Goal: Transaction & Acquisition: Purchase product/service

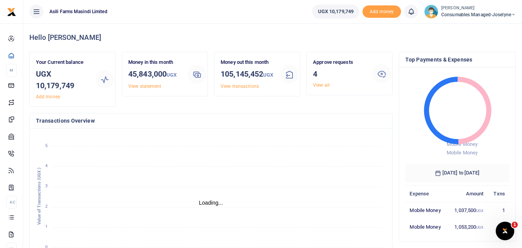
scroll to position [6, 6]
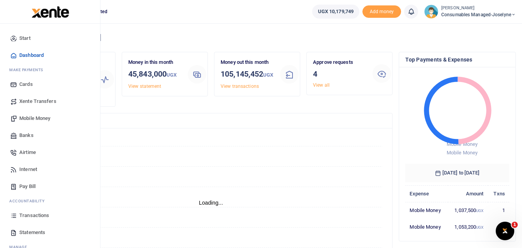
click at [11, 214] on icon at bounding box center [13, 215] width 7 height 7
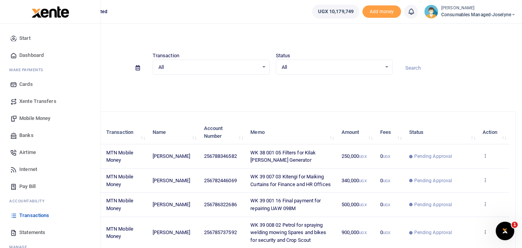
click at [36, 116] on span "Mobile Money" at bounding box center [34, 118] width 31 height 8
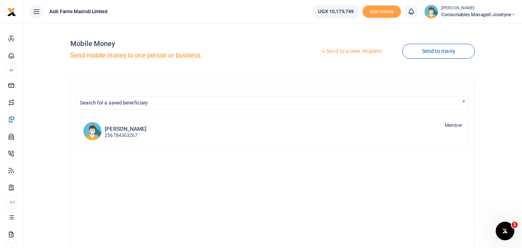
click at [339, 51] on link "Send to a new recipient" at bounding box center [351, 51] width 101 height 14
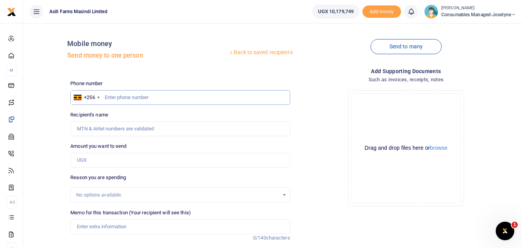
click at [121, 95] on input "text" at bounding box center [179, 97] width 219 height 15
click at [117, 100] on input "text" at bounding box center [179, 97] width 219 height 15
type input "756727434"
click at [96, 162] on input "Amount you want to send" at bounding box center [179, 160] width 219 height 15
type input "[PERSON_NAME]"
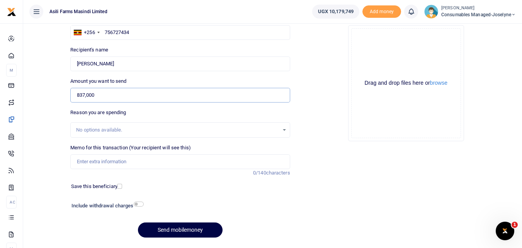
scroll to position [79, 0]
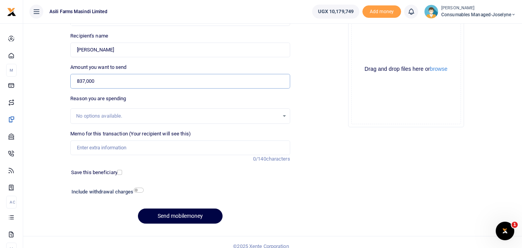
type input "837,000"
click at [85, 151] on input "Memo for this transaction (Your recipient will see this)" at bounding box center [179, 147] width 219 height 15
paste input "WK 39 /001 / 05"
paste input "Boards for Chemical Room"
click at [107, 147] on input "WK 39 /001 / 05 Boards for Chemical Room" at bounding box center [179, 147] width 219 height 15
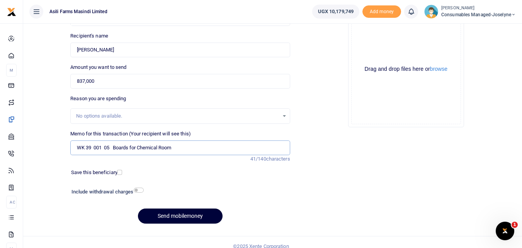
type input "WK 39 001 05 Boards for Chemical Room"
click at [186, 216] on button "Send mobilemoney" at bounding box center [180, 215] width 85 height 15
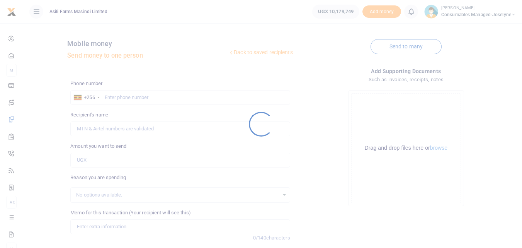
scroll to position [87, 0]
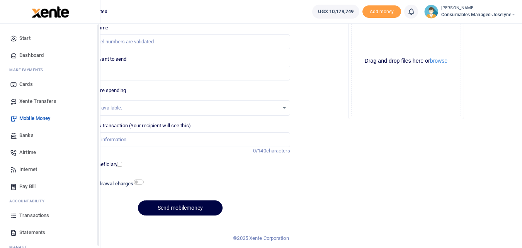
click at [16, 215] on icon at bounding box center [13, 215] width 7 height 7
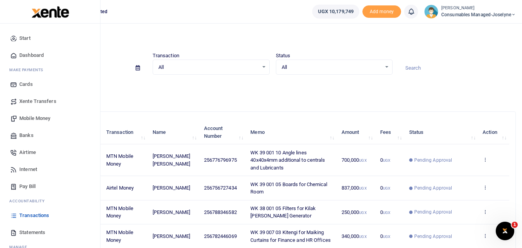
click at [37, 121] on span "Mobile Money" at bounding box center [34, 118] width 31 height 8
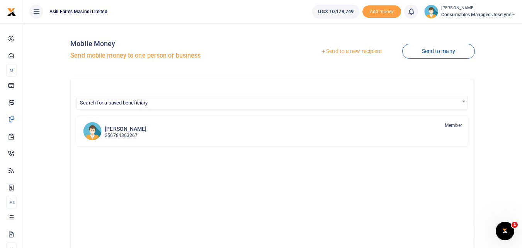
click at [346, 50] on link "Send to a new recipient" at bounding box center [351, 51] width 101 height 14
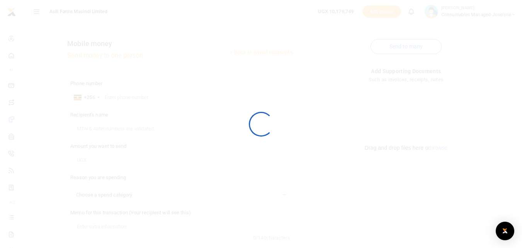
select select
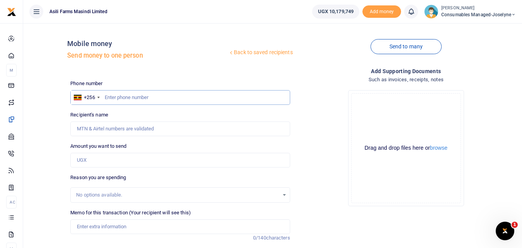
click at [123, 96] on input "text" at bounding box center [179, 97] width 219 height 15
type input "788145914"
type input "John Abigaba"
type input "788145914"
click at [102, 160] on input "Amount you want to send" at bounding box center [179, 160] width 219 height 15
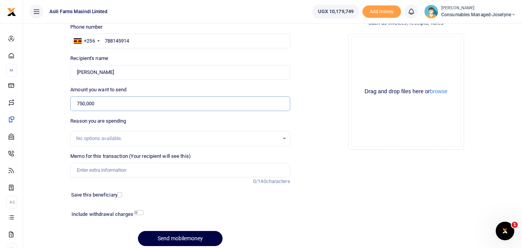
scroll to position [80, 0]
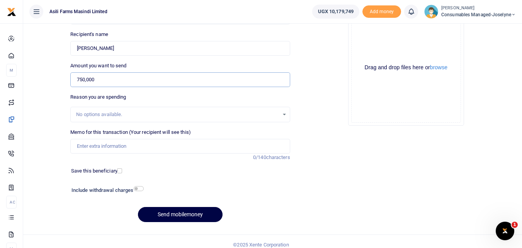
type input "750,000"
click at [94, 150] on input "Memo for this transaction (Your recipient will see this)" at bounding box center [179, 146] width 219 height 15
paste input "WK 39/004 / 01"
click at [128, 146] on input "WK 39/004 / 01" at bounding box center [179, 146] width 219 height 15
click at [190, 149] on input "WK 39 004 01 Razor wire for workshop Fence" at bounding box center [179, 146] width 219 height 15
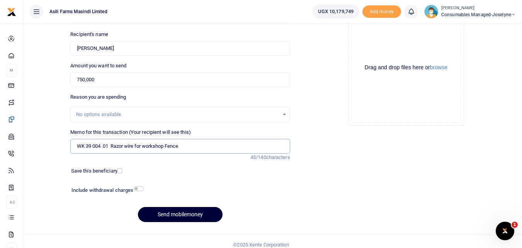
type input "WK 39 004 01 Razor wire for workshop Fence"
click at [168, 211] on button "Send mobilemoney" at bounding box center [180, 214] width 85 height 15
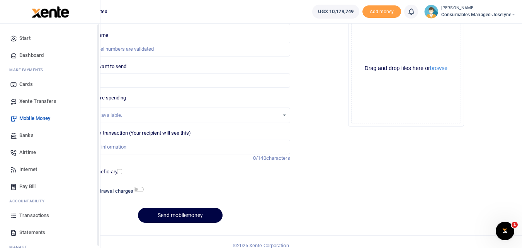
click at [15, 216] on icon at bounding box center [13, 215] width 7 height 7
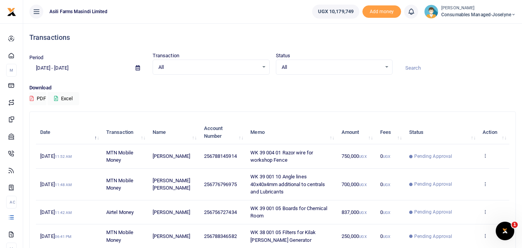
scroll to position [213, 0]
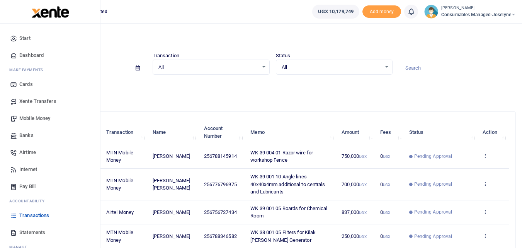
click at [13, 218] on icon at bounding box center [13, 215] width 7 height 7
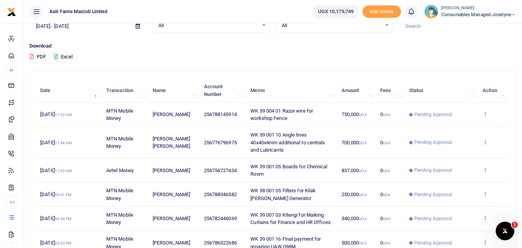
scroll to position [43, 0]
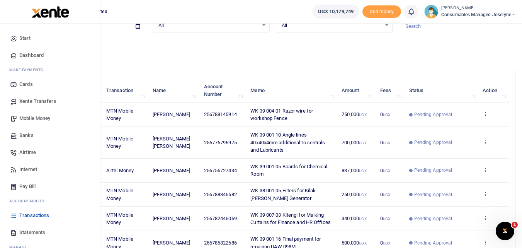
click at [24, 138] on span "Banks" at bounding box center [26, 135] width 14 height 8
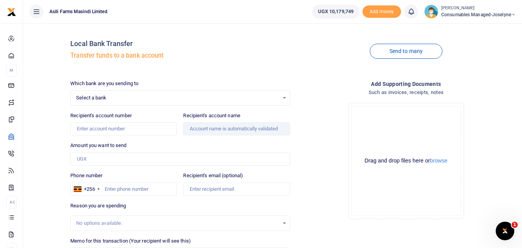
click at [282, 96] on div "Select a bank Select an option..." at bounding box center [180, 97] width 219 height 8
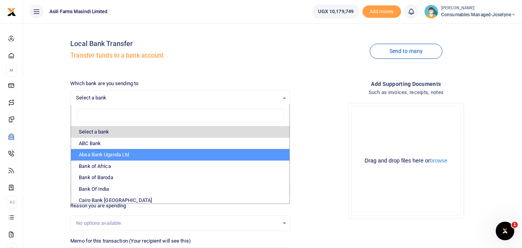
click at [124, 153] on li "Absa Bank Uganda Ltd" at bounding box center [180, 155] width 218 height 12
select select "ABSA"
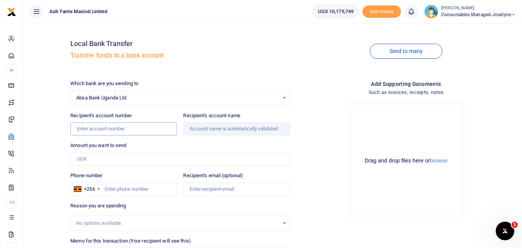
click at [140, 134] on input "Recipient's account number" at bounding box center [123, 128] width 107 height 13
type input "6000821339"
click at [122, 158] on input "Amount you want to send" at bounding box center [179, 158] width 219 height 13
type input "Bakerm Enterprises Limited"
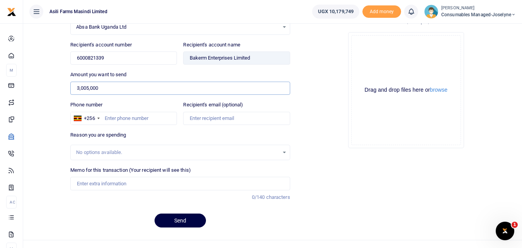
scroll to position [83, 0]
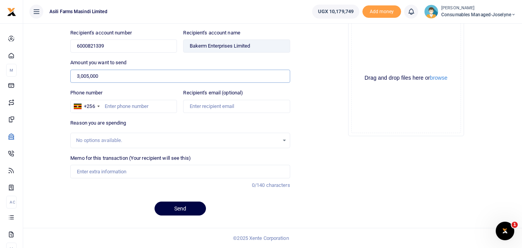
type input "3,005,000"
click at [95, 173] on input "Memo for this transaction (Your recipient will see this)" at bounding box center [179, 171] width 219 height 13
click at [77, 170] on input "Memo for this transaction (Your recipient will see this)" at bounding box center [179, 171] width 219 height 13
paste input "WK 39 /001 / 11"
paste input "WK 39 /001 / 08"
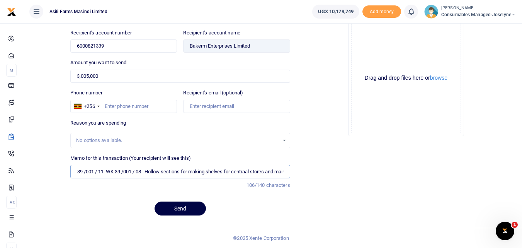
scroll to position [0, 0]
type input "WK 39 001 11 WK 39 001 08 Hollow sections for making shelves for centraal store…"
click at [171, 202] on button "Send" at bounding box center [180, 208] width 51 height 14
type input "780778791"
click at [171, 140] on div "No options available." at bounding box center [177, 140] width 202 height 8
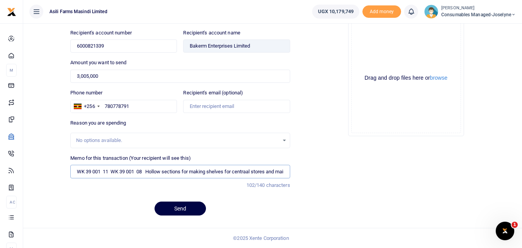
click at [196, 173] on input "WK 39 001 11 WK 39 001 08 Hollow sections for making shelves for centraal store…" at bounding box center [179, 171] width 219 height 13
click at [182, 206] on button "Send" at bounding box center [180, 208] width 51 height 14
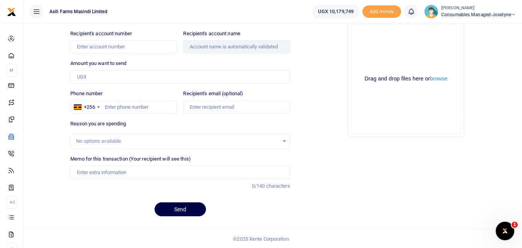
scroll to position [82, 0]
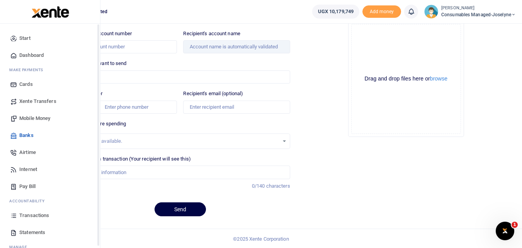
click at [12, 217] on icon at bounding box center [13, 215] width 7 height 7
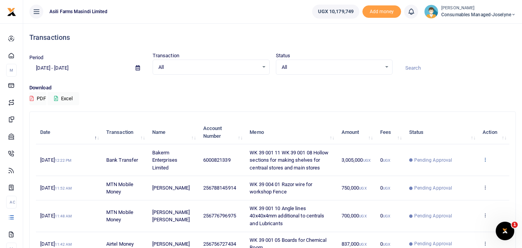
click at [486, 160] on icon at bounding box center [485, 158] width 5 height 5
click at [458, 171] on link "View details" at bounding box center [456, 172] width 61 height 11
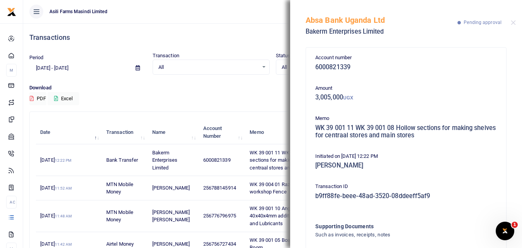
scroll to position [54, 0]
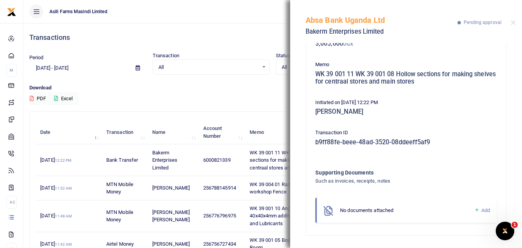
click at [474, 209] on icon at bounding box center [477, 209] width 6 height 7
drag, startPoint x: 515, startPoint y: 92, endPoint x: 488, endPoint y: 100, distance: 27.9
click at [488, 100] on div "Account number 6000821339 Amount 3,005,000 UGX Memo WK 39 001 11 WK 39 001 08 H…" at bounding box center [406, 145] width 232 height 205
click at [488, 100] on p "Initiated on 24th Sep 2025 12:22 PM" at bounding box center [406, 103] width 182 height 8
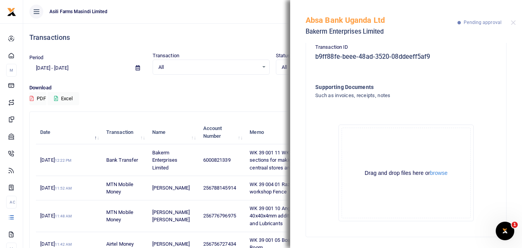
scroll to position [141, 0]
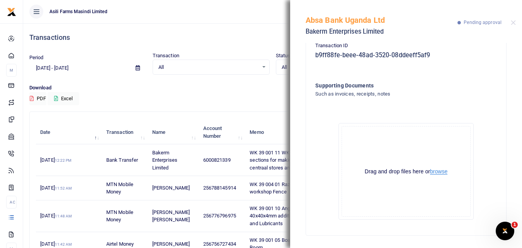
click at [437, 171] on button "browse" at bounding box center [438, 171] width 17 height 6
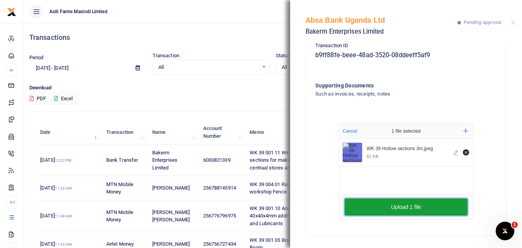
click at [400, 209] on button "Upload 1 file" at bounding box center [406, 206] width 123 height 17
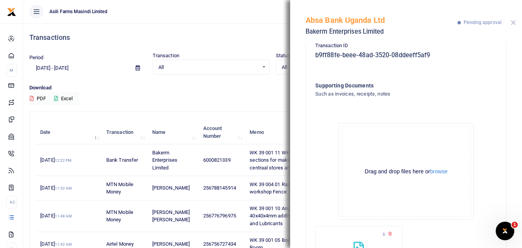
click at [515, 23] on button "Close" at bounding box center [513, 22] width 5 height 5
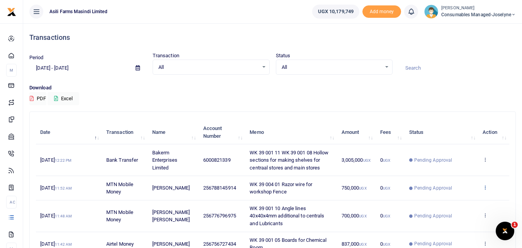
click at [484, 187] on icon at bounding box center [485, 186] width 5 height 5
click at [458, 201] on link "View details" at bounding box center [456, 200] width 61 height 11
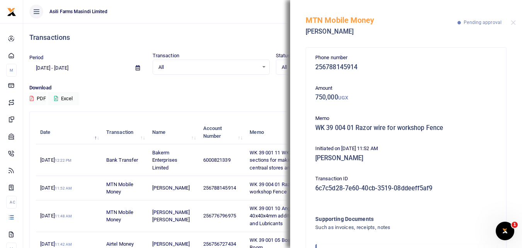
drag, startPoint x: 516, startPoint y: 95, endPoint x: 518, endPoint y: 104, distance: 8.9
click at [518, 104] on div "Phone number 256788145914 Amount 750,000 UGX Memo WK 39 004 01 Razor wire for w…" at bounding box center [406, 145] width 232 height 205
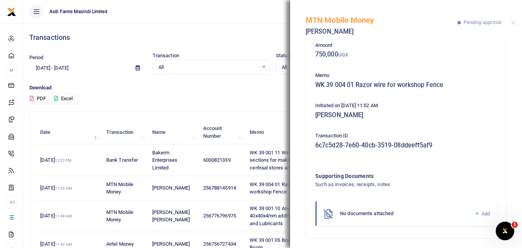
scroll to position [46, 0]
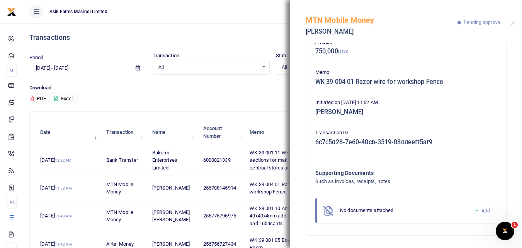
click at [474, 209] on icon at bounding box center [477, 210] width 6 height 7
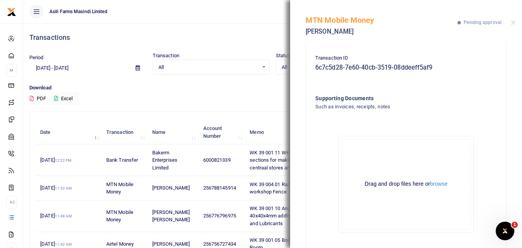
scroll to position [133, 0]
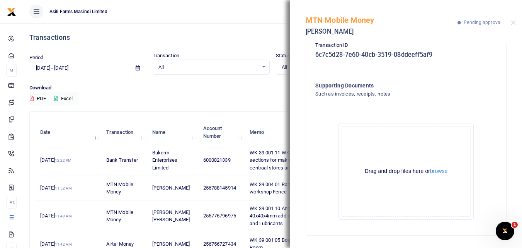
click at [440, 171] on button "browse" at bounding box center [438, 171] width 17 height 6
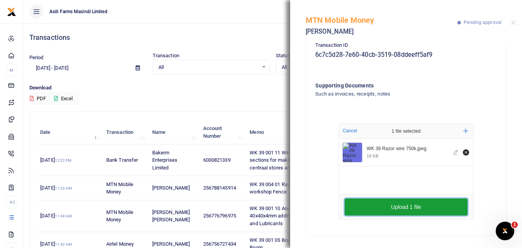
click at [369, 207] on button "Upload 1 file" at bounding box center [406, 206] width 123 height 17
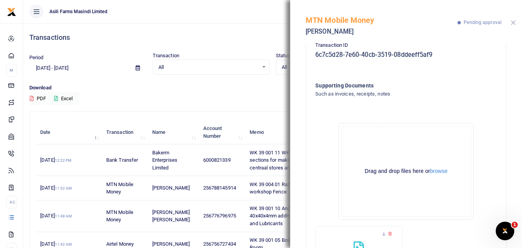
click at [513, 23] on button "Close" at bounding box center [513, 22] width 5 height 5
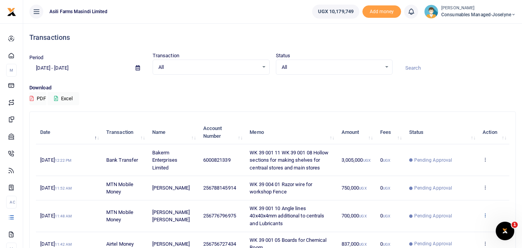
click at [484, 215] on icon at bounding box center [485, 214] width 5 height 5
click at [463, 184] on link "View details" at bounding box center [456, 178] width 61 height 11
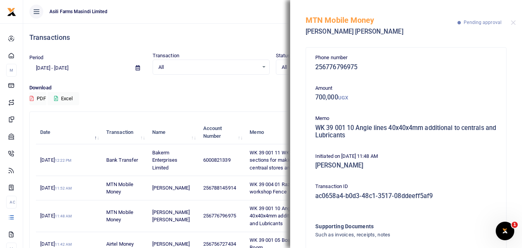
scroll to position [54, 0]
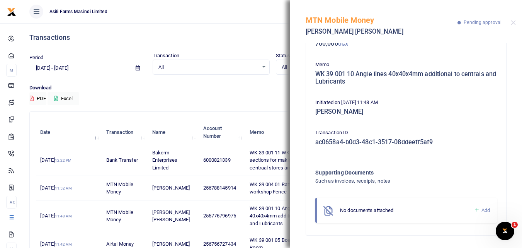
click at [474, 209] on icon at bounding box center [477, 209] width 6 height 7
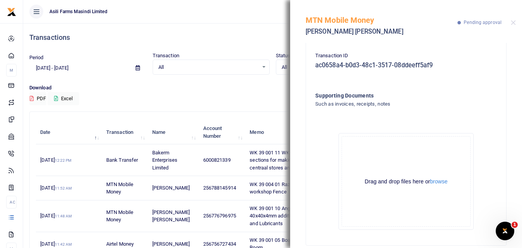
scroll to position [141, 0]
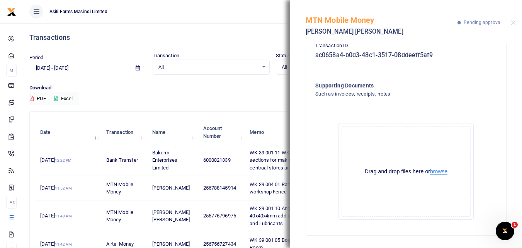
click at [439, 169] on button "browse" at bounding box center [438, 171] width 17 height 6
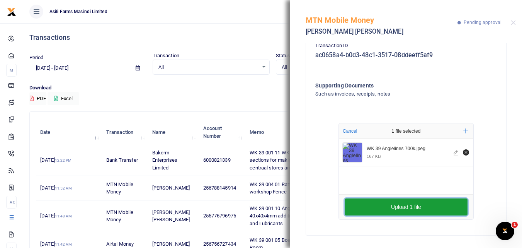
click at [368, 205] on button "Upload 1 file" at bounding box center [406, 206] width 123 height 17
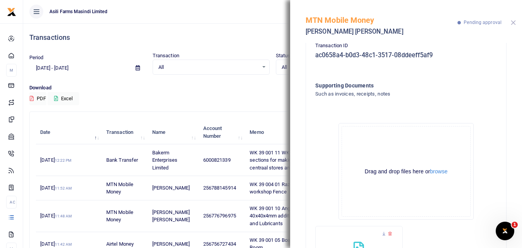
click at [513, 21] on button "Close" at bounding box center [513, 22] width 5 height 5
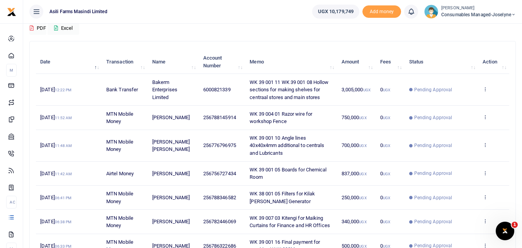
scroll to position [73, 0]
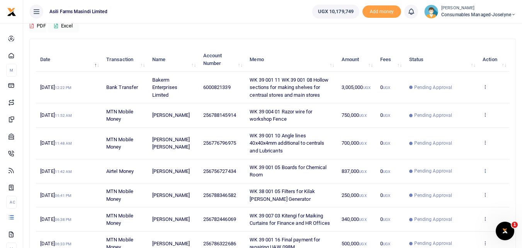
click at [483, 171] on icon at bounding box center [485, 170] width 5 height 5
click at [461, 179] on link "View details" at bounding box center [456, 183] width 61 height 11
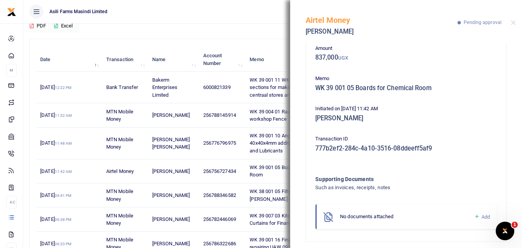
scroll to position [46, 0]
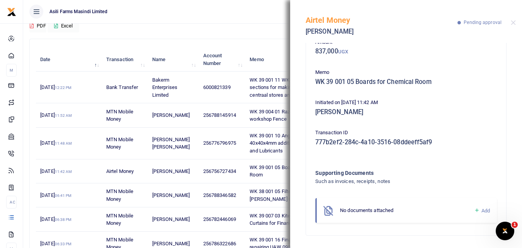
click at [474, 210] on icon at bounding box center [477, 210] width 6 height 7
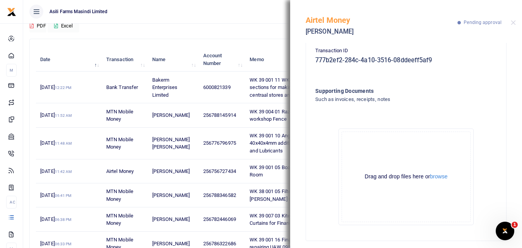
scroll to position [133, 0]
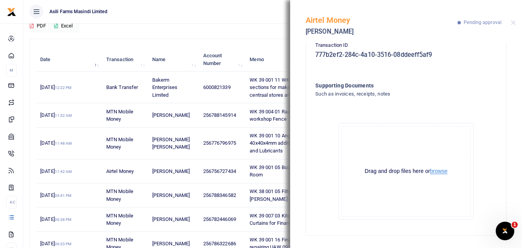
click at [441, 171] on button "browse" at bounding box center [438, 171] width 17 height 6
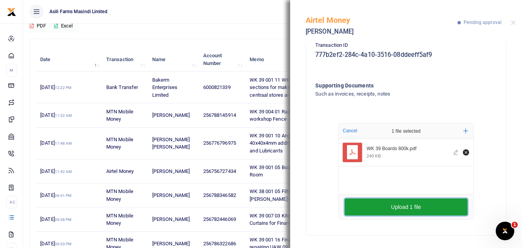
click at [387, 202] on button "Upload 1 file" at bounding box center [406, 206] width 123 height 17
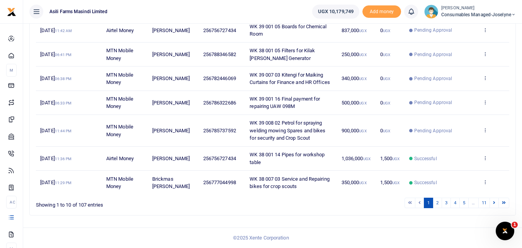
scroll to position [221, 0]
